Goal: Book appointment/travel/reservation

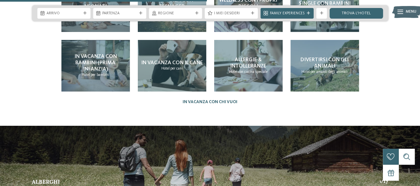
scroll to position [1133, 0]
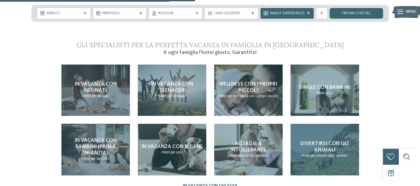
click at [321, 141] on span "Divertirsi con gli animali" at bounding box center [324, 147] width 48 height 12
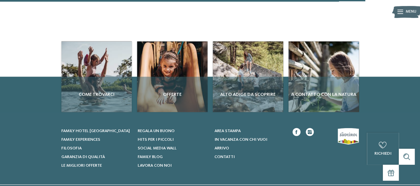
scroll to position [733, 0]
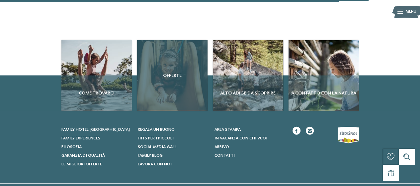
click at [171, 82] on div "Offerte" at bounding box center [172, 75] width 70 height 70
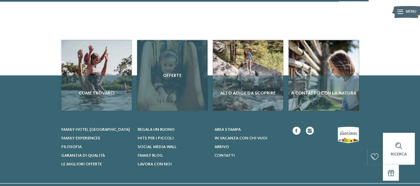
click at [171, 82] on div "Offerte" at bounding box center [172, 75] width 70 height 70
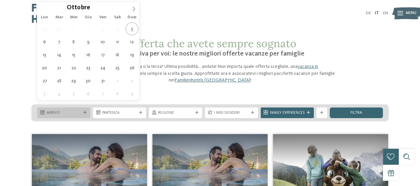
click at [86, 111] on icon at bounding box center [84, 112] width 3 height 3
click at [134, 5] on span at bounding box center [133, 7] width 11 height 11
type div "[DATE]"
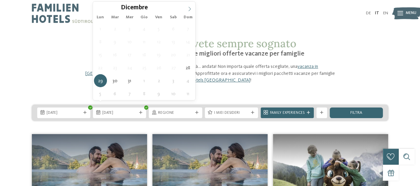
type input "****"
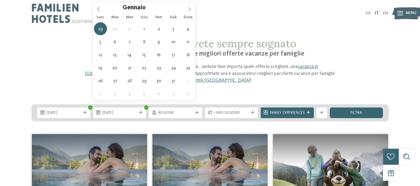
click at [190, 8] on icon at bounding box center [189, 9] width 5 height 5
type div "[DATE]"
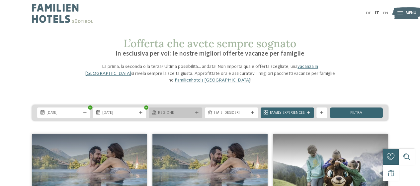
click at [173, 110] on span "Regione" at bounding box center [175, 112] width 35 height 5
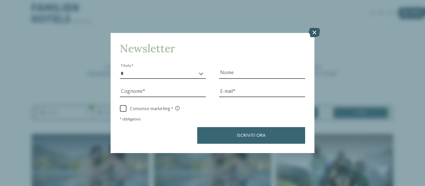
click at [315, 31] on icon at bounding box center [314, 32] width 11 height 9
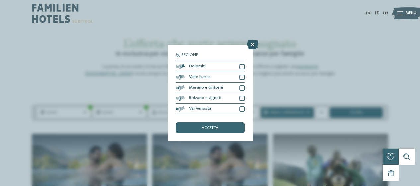
click at [252, 43] on icon at bounding box center [252, 44] width 11 height 9
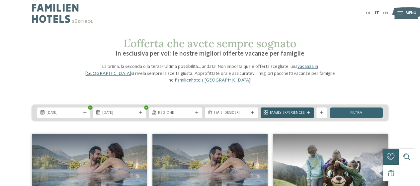
click at [287, 110] on span "Family Experiences" at bounding box center [287, 112] width 35 height 5
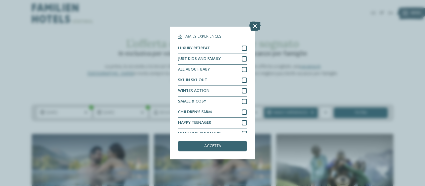
click at [255, 23] on icon at bounding box center [254, 26] width 11 height 9
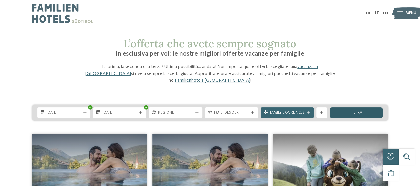
click at [352, 111] on span "filtra" at bounding box center [356, 113] width 12 height 4
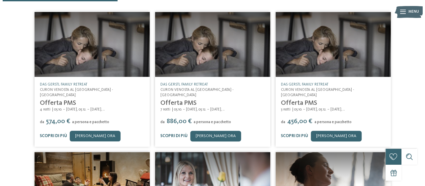
scroll to position [153, 0]
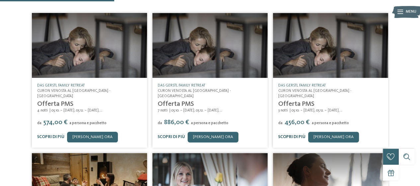
click at [298, 134] on link "Scopri di più" at bounding box center [291, 136] width 27 height 4
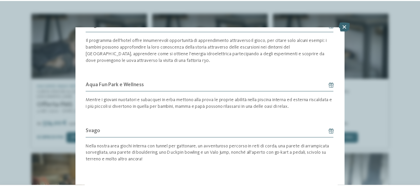
scroll to position [374, 0]
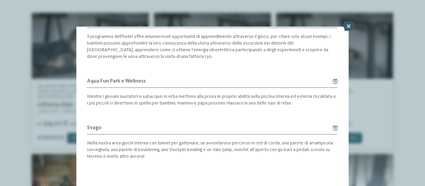
click at [348, 28] on icon at bounding box center [348, 26] width 11 height 9
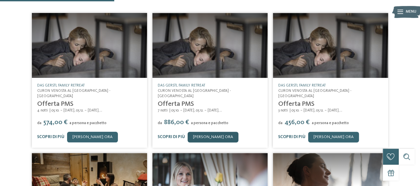
click at [217, 131] on link "[PERSON_NAME] ora" at bounding box center [213, 136] width 51 height 11
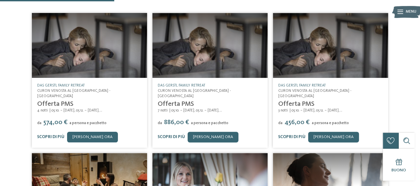
click at [171, 134] on div "Scopri di più" at bounding box center [171, 136] width 27 height 5
click at [169, 134] on link "Scopri di più" at bounding box center [171, 136] width 27 height 4
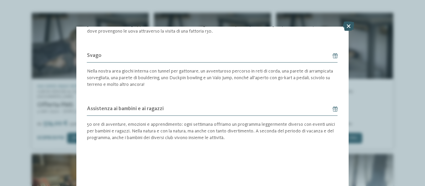
click at [350, 26] on icon at bounding box center [348, 26] width 11 height 9
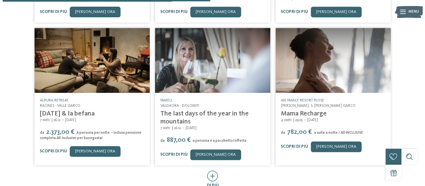
scroll to position [281, 0]
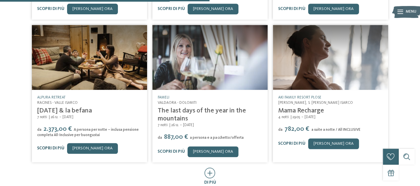
click at [53, 146] on link "Scopri di più" at bounding box center [50, 148] width 27 height 4
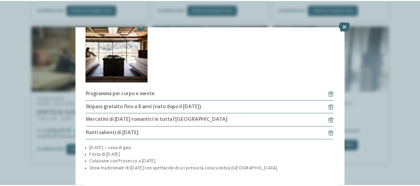
scroll to position [463, 0]
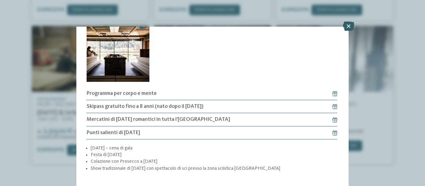
click at [349, 26] on icon at bounding box center [348, 26] width 11 height 9
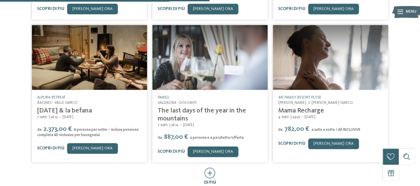
click at [209, 167] on icon at bounding box center [210, 172] width 11 height 11
